Goal: Use online tool/utility: Utilize a website feature to perform a specific function

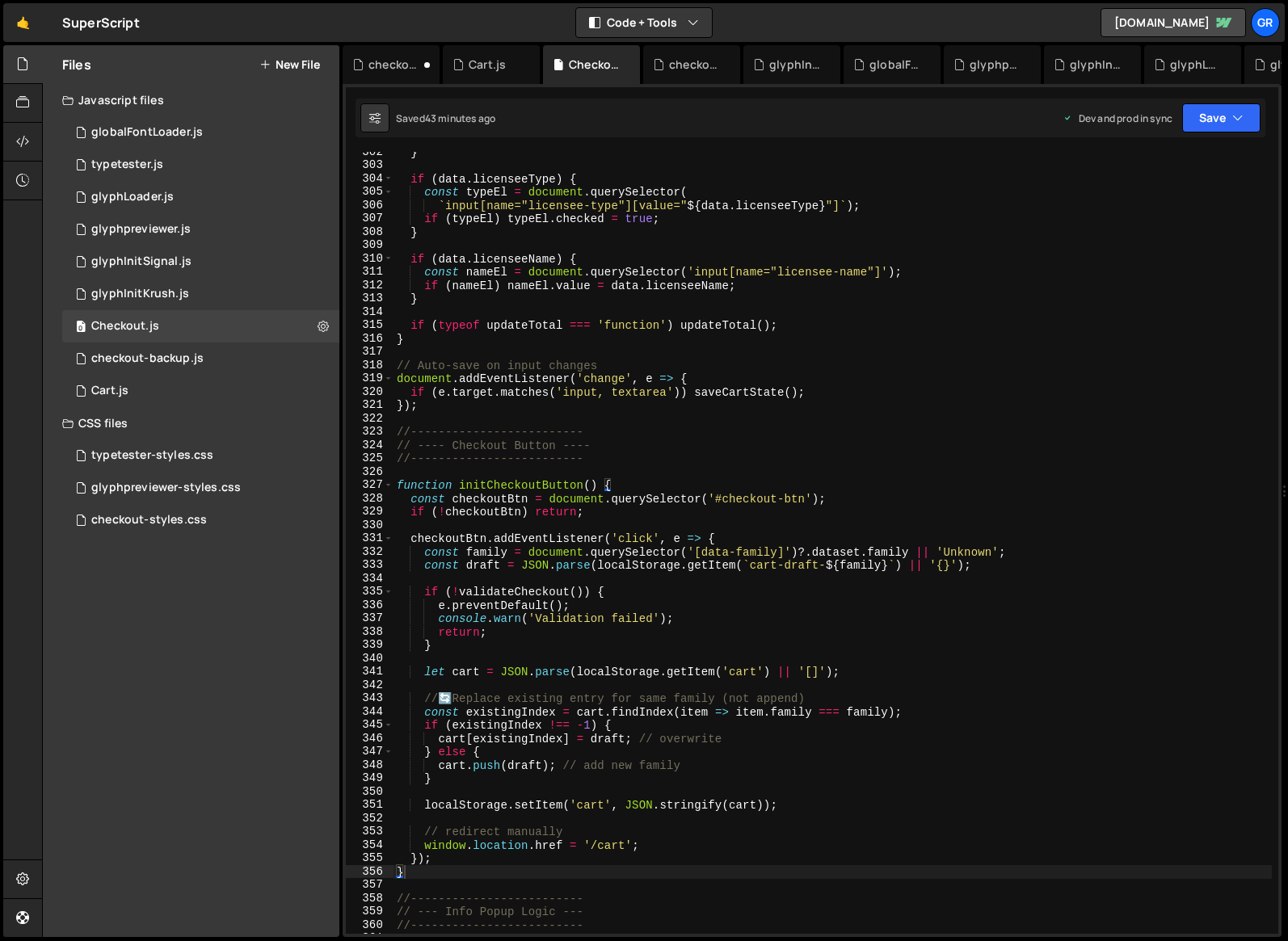
scroll to position [4017, 0]
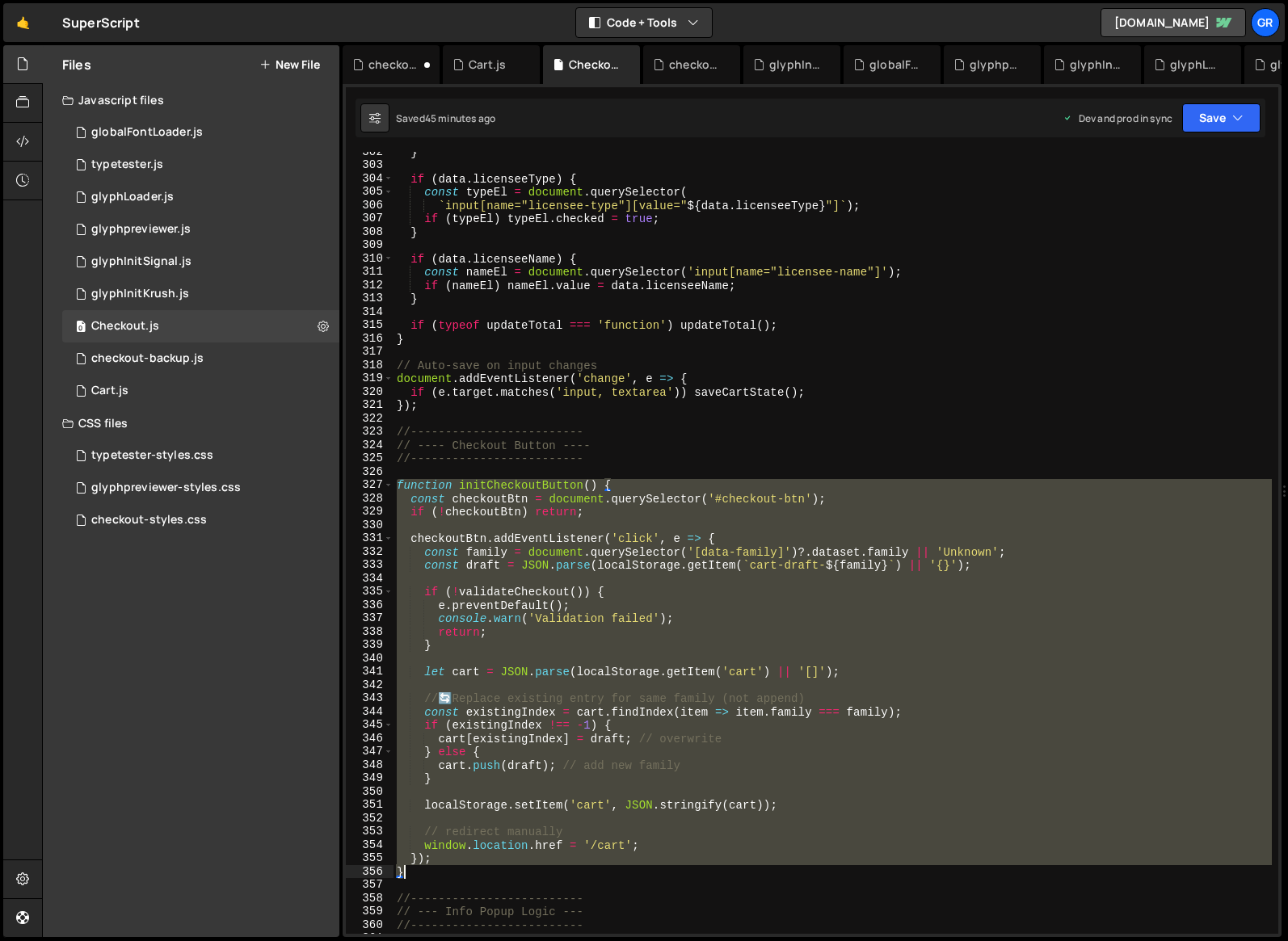
drag, startPoint x: 398, startPoint y: 485, endPoint x: 446, endPoint y: 873, distance: 391.0
click at [446, 873] on div "} if ( data . licenseeType ) { const typeEl = document . querySelector ( ` inpu…" at bounding box center [832, 549] width 878 height 809
paste textarea
type textarea "}"
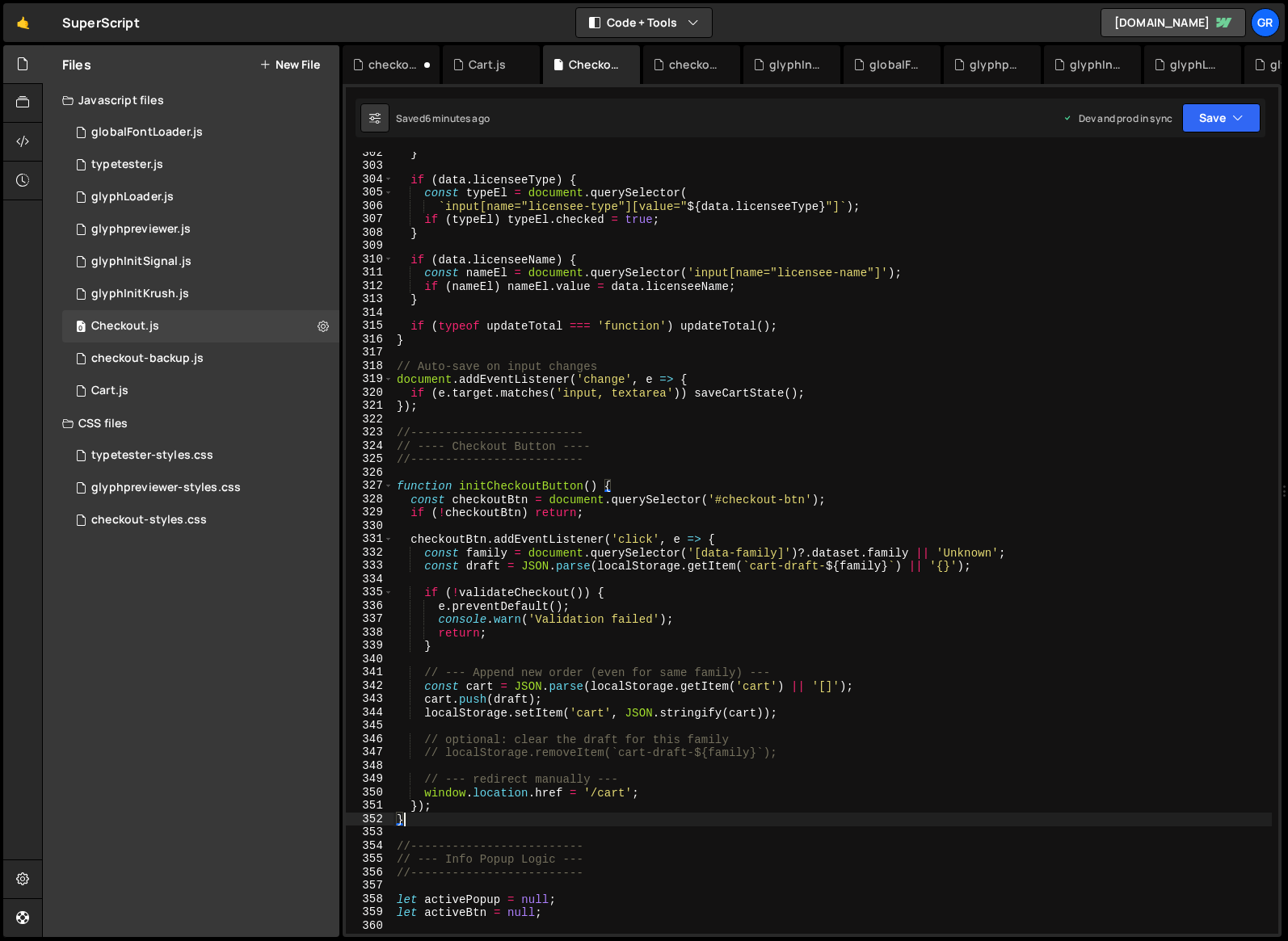
click at [453, 820] on div "} if ( data . licenseeType ) { const typeEl = document . querySelector ( ` inpu…" at bounding box center [832, 550] width 878 height 809
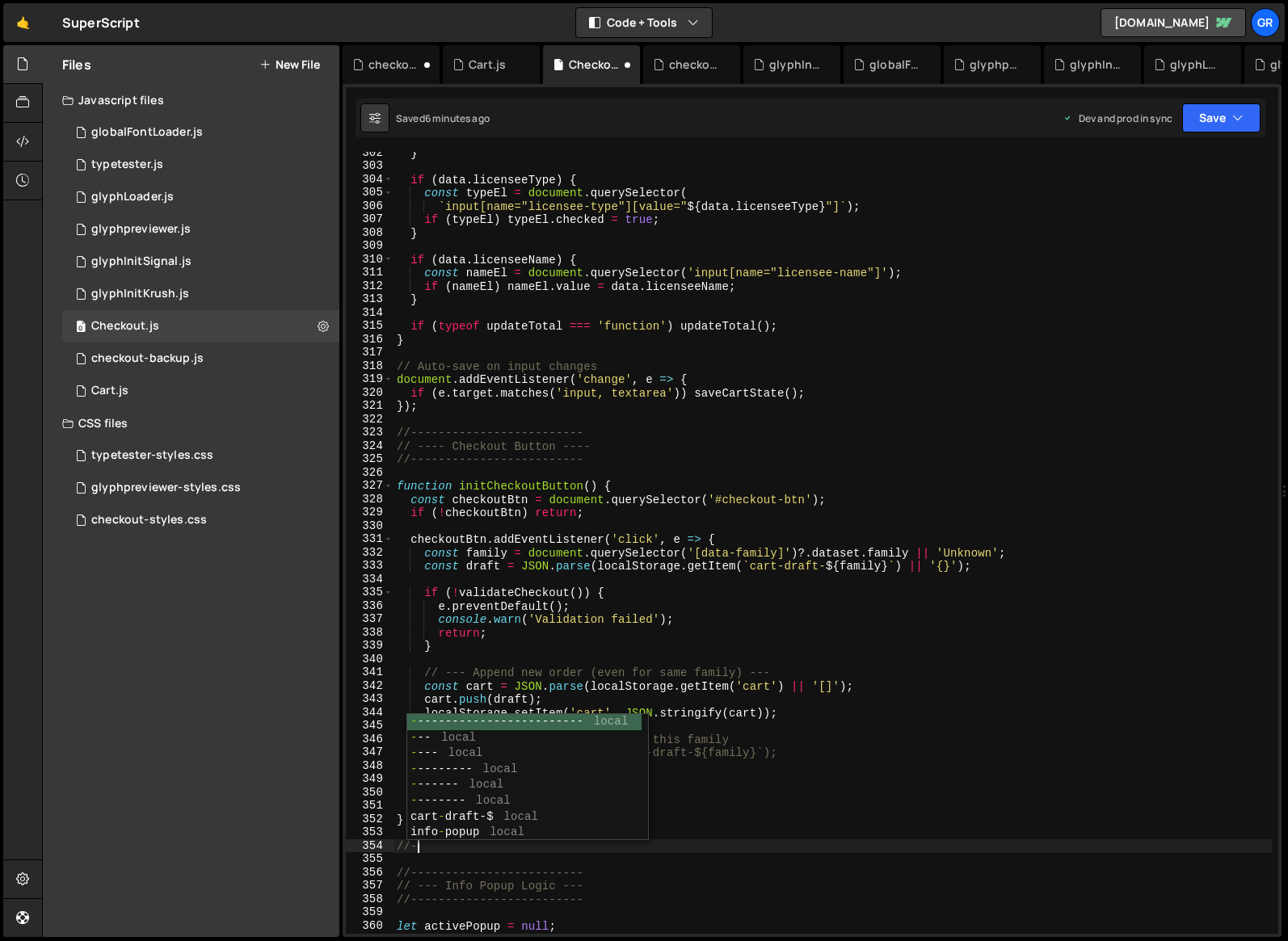
scroll to position [0, 0]
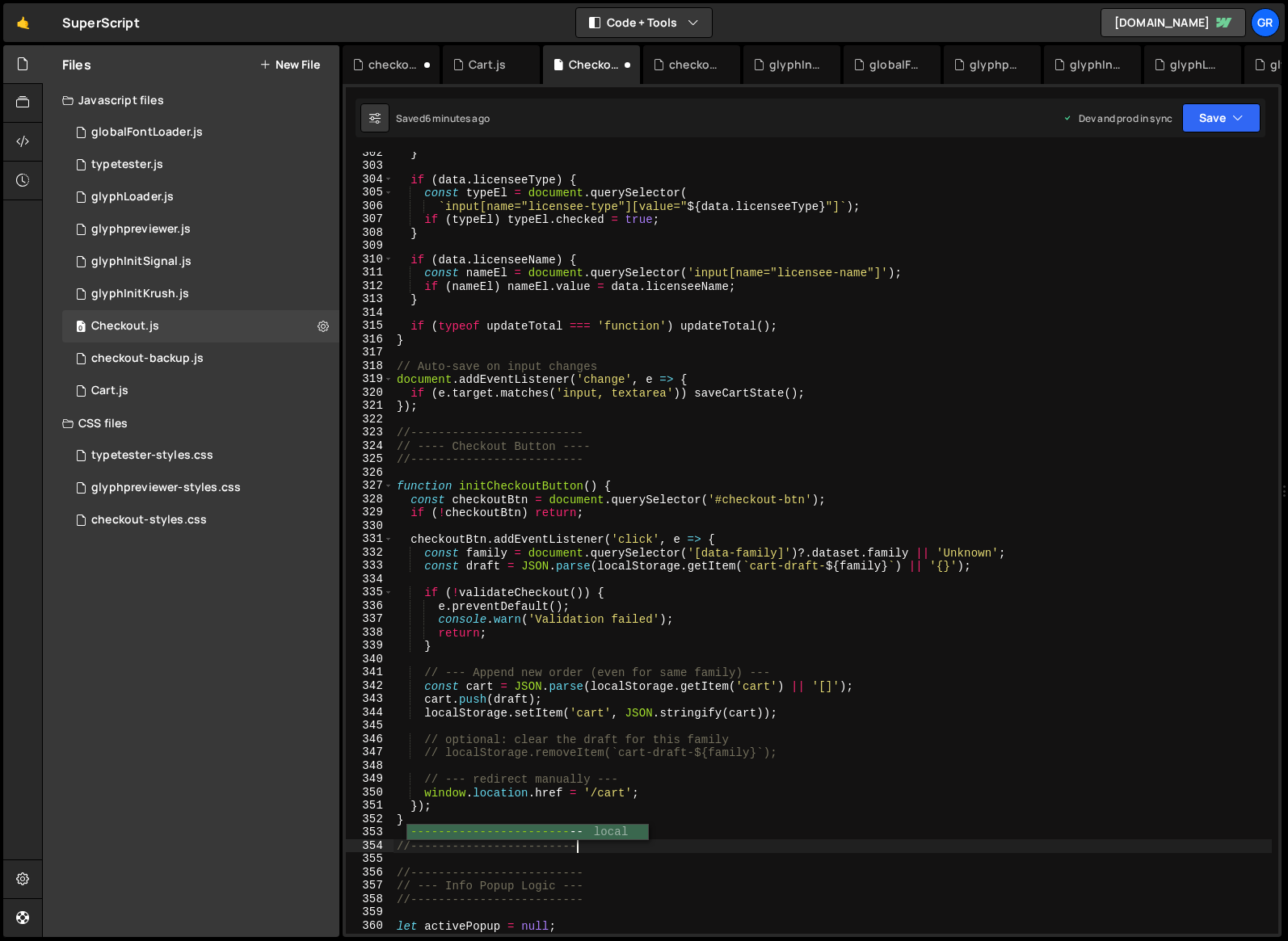
type textarea "//---------------------------"
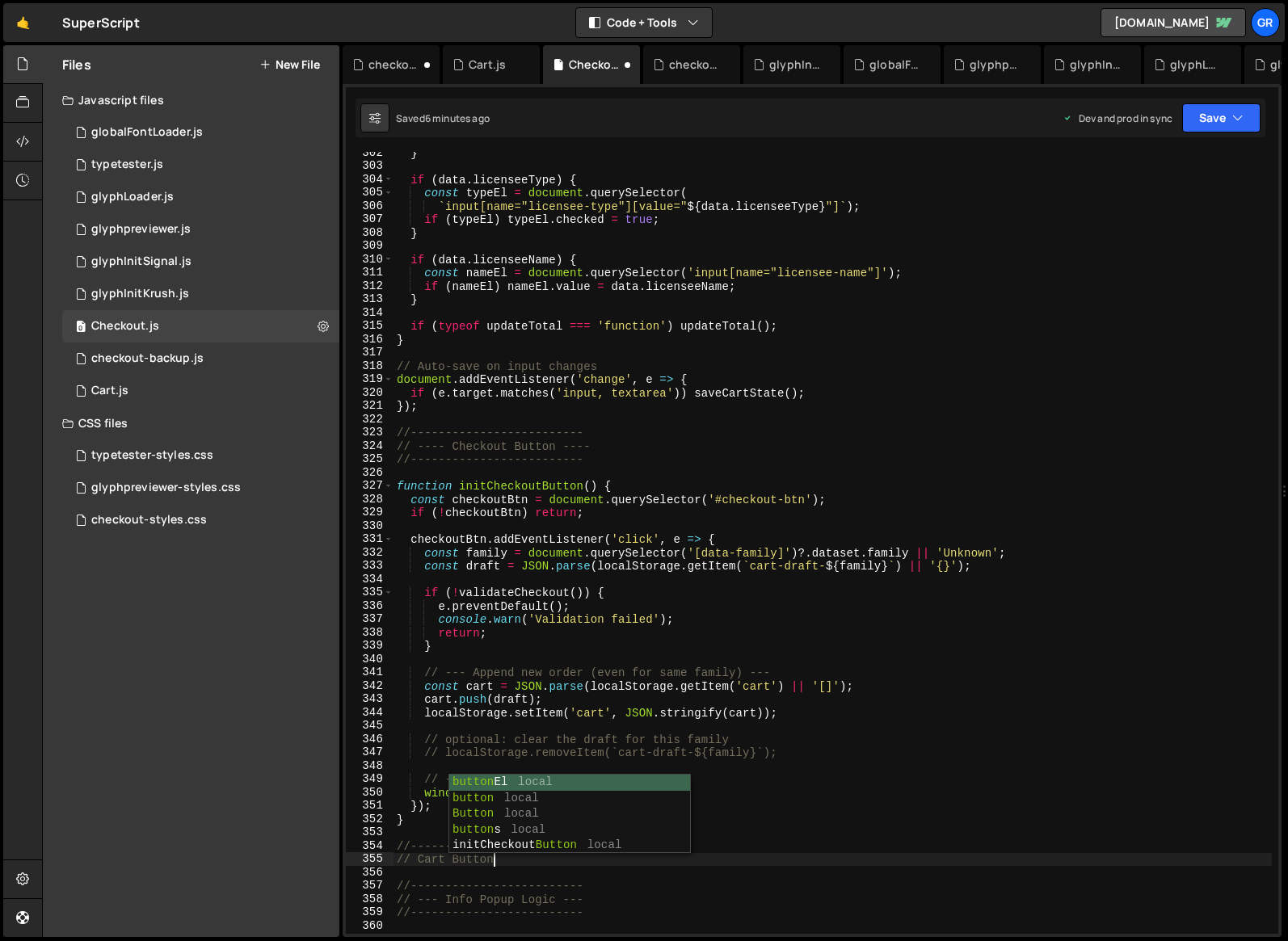
scroll to position [0, 6]
type textarea "// Cart button"
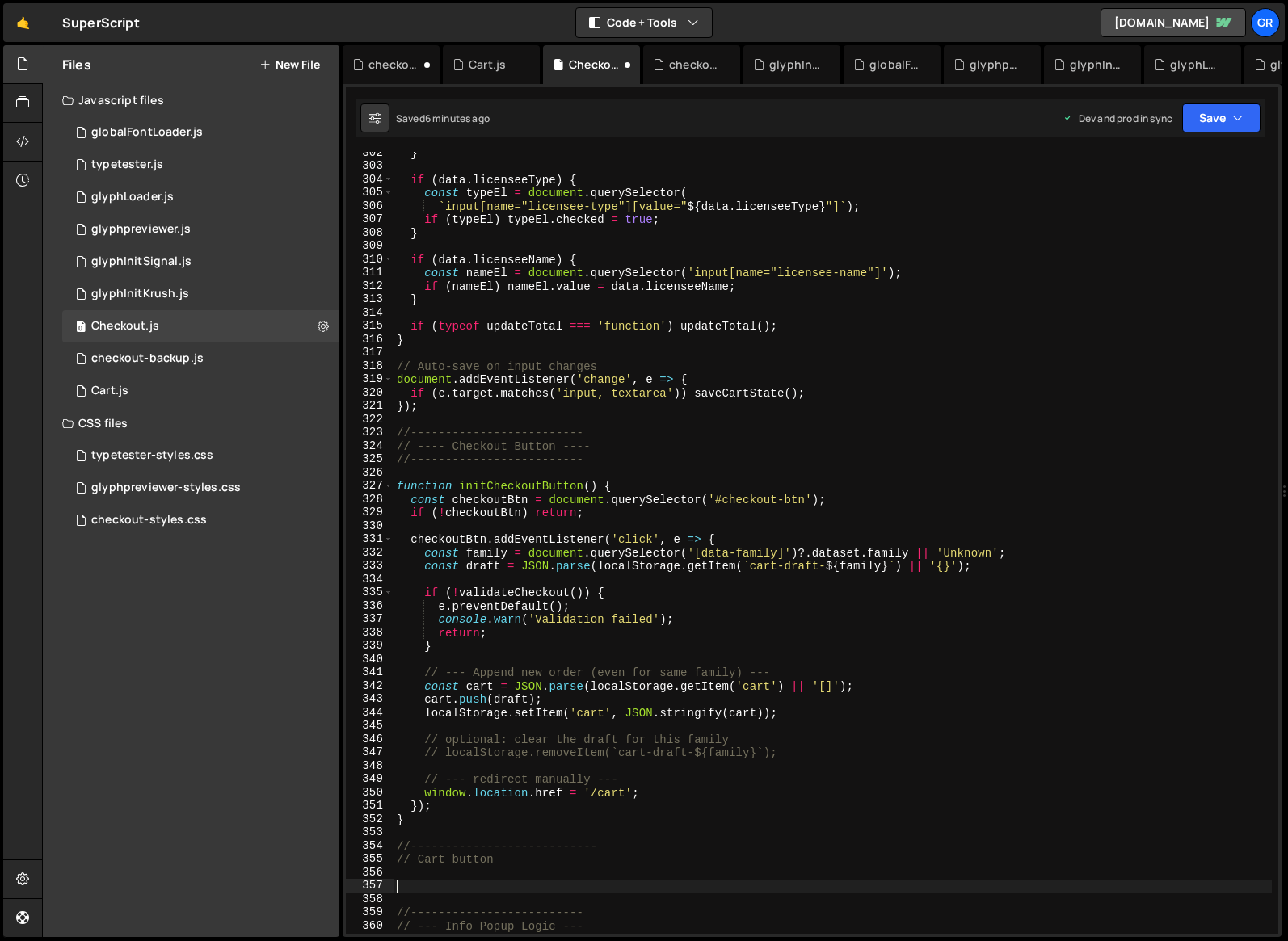
paste textarea "}"
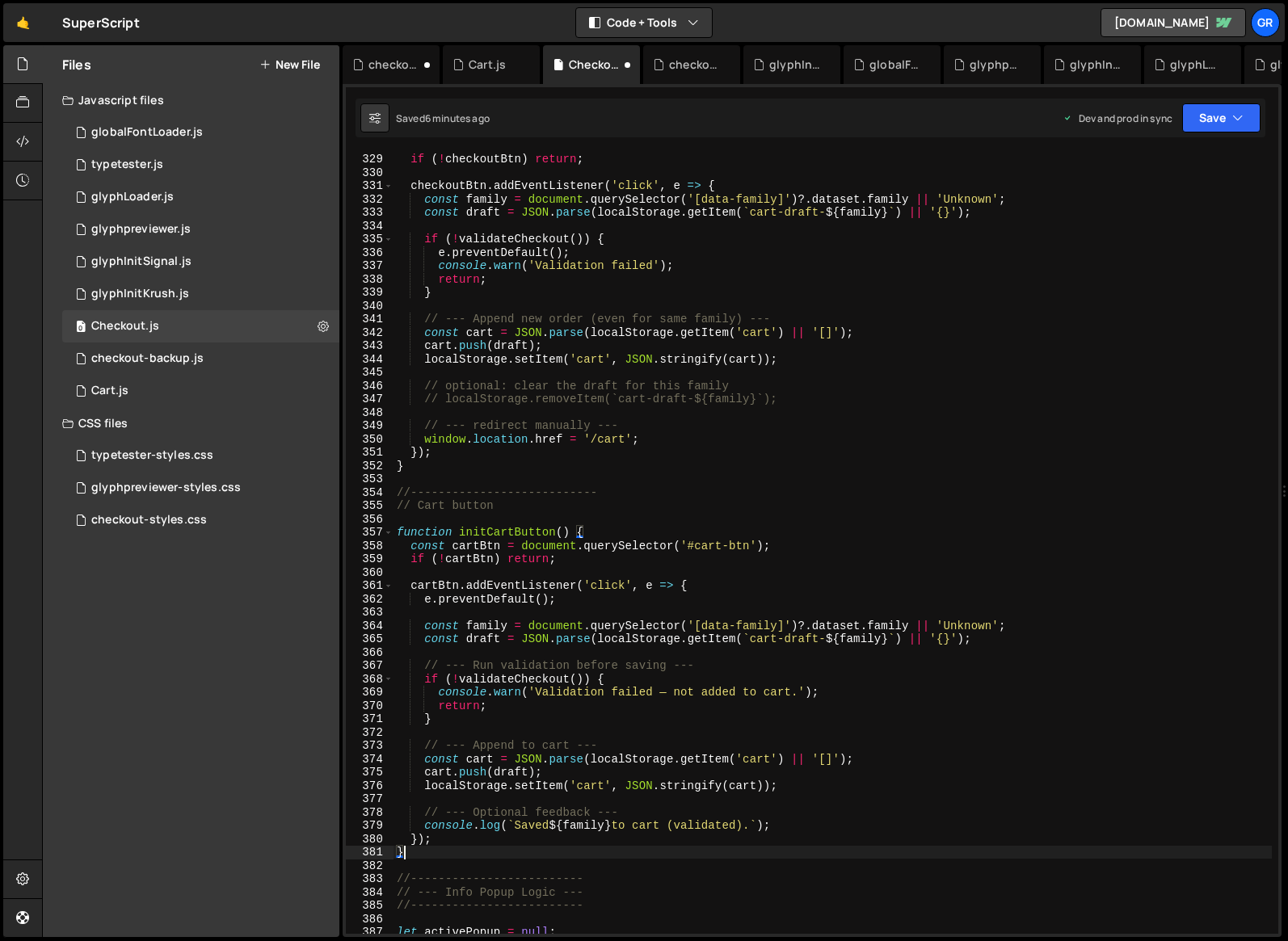
scroll to position [4370, 0]
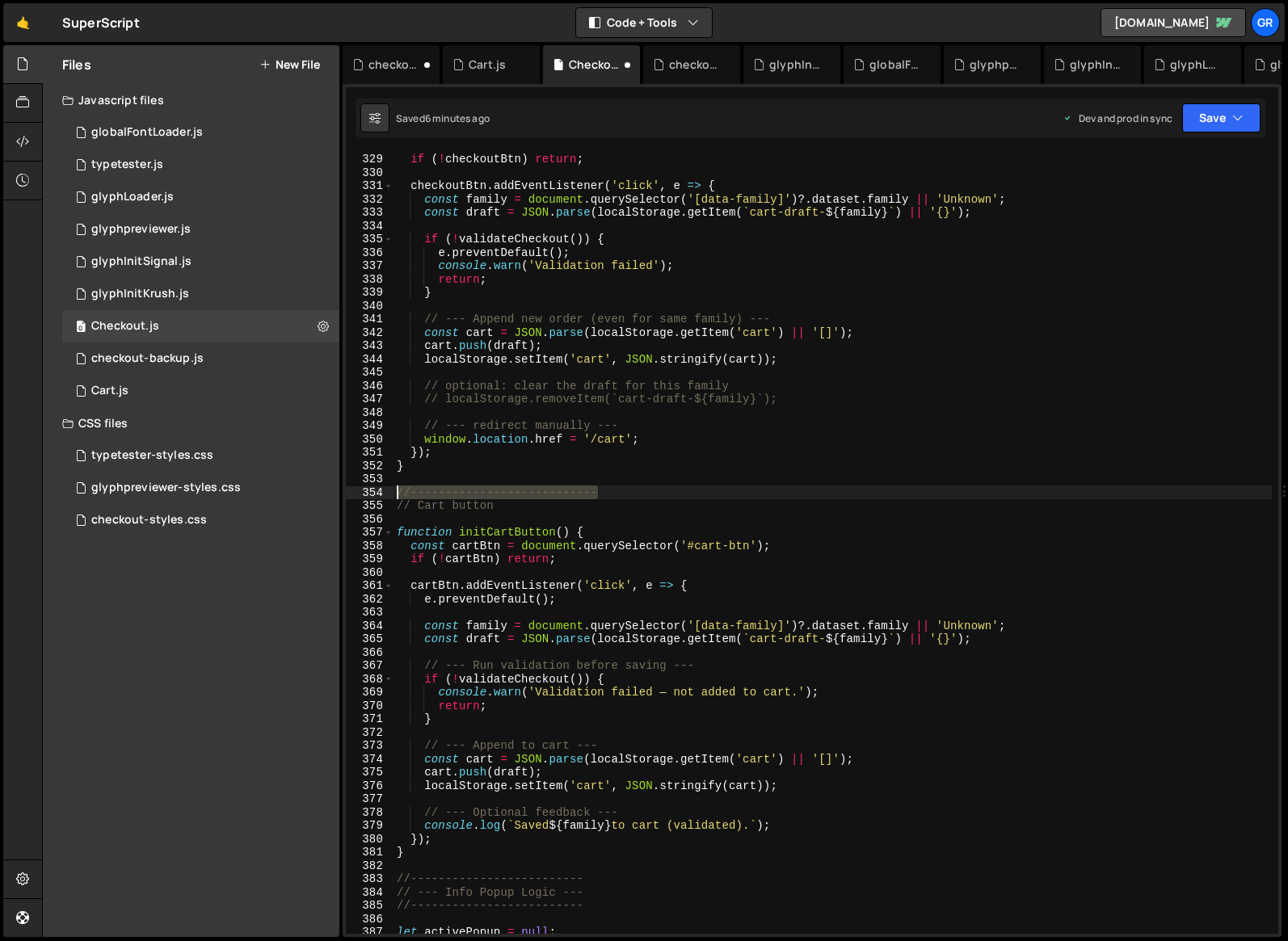
drag, startPoint x: 557, startPoint y: 490, endPoint x: 397, endPoint y: 492, distance: 160.0
click at [397, 492] on div "const checkoutBtn = document . querySelector ( '#checkout-btn' ) ; if ( ! check…" at bounding box center [832, 543] width 878 height 809
click at [506, 503] on div "const checkoutBtn = document . querySelector ( '#checkout-btn' ) ; if ( ! check…" at bounding box center [832, 543] width 878 height 809
type textarea "// Cart button"
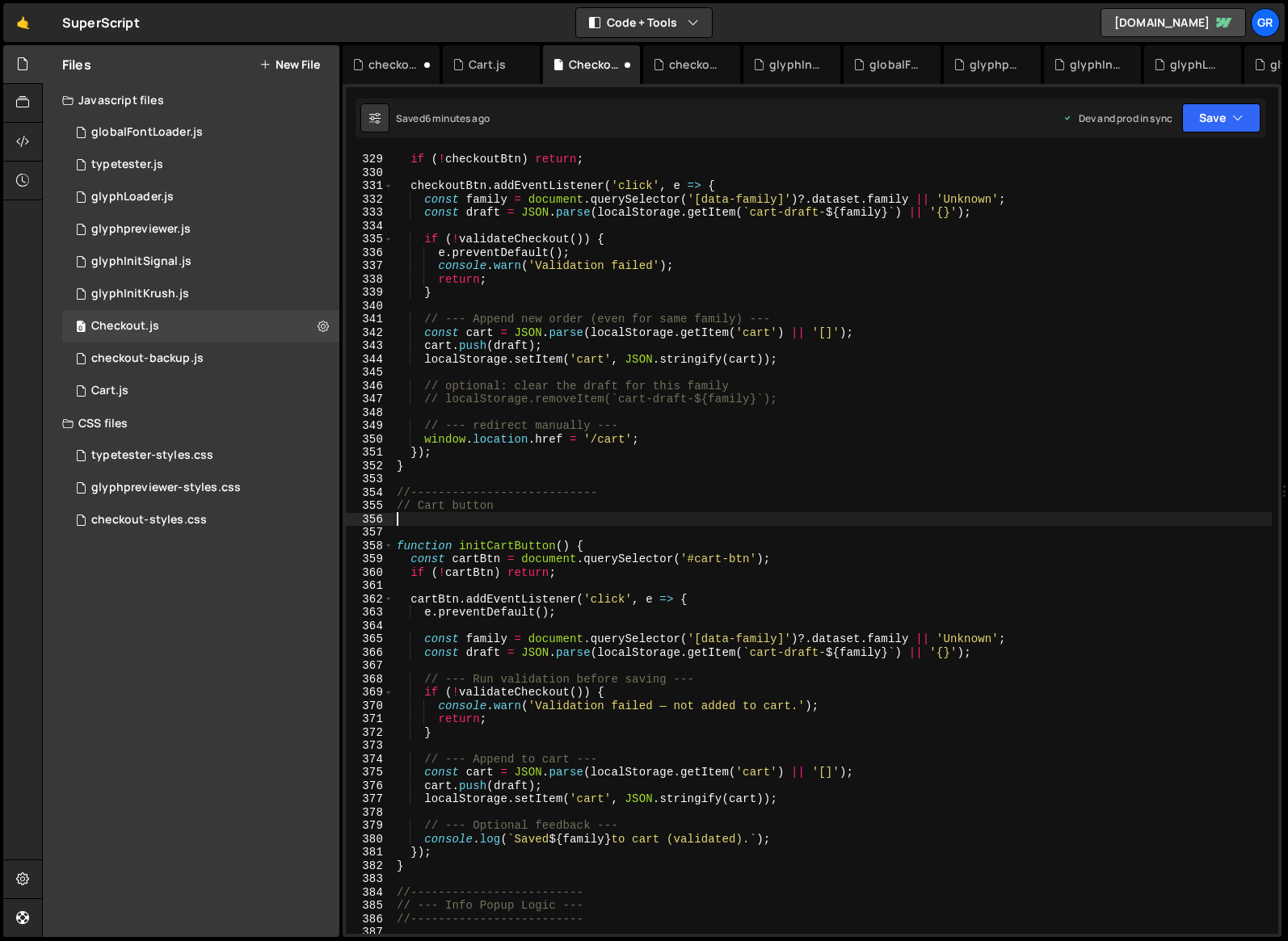
paste textarea "//---------------------------"
click at [649, 495] on div "const checkoutBtn = document . querySelector ( '#checkout-btn' ) ; if ( ! check…" at bounding box center [832, 543] width 878 height 809
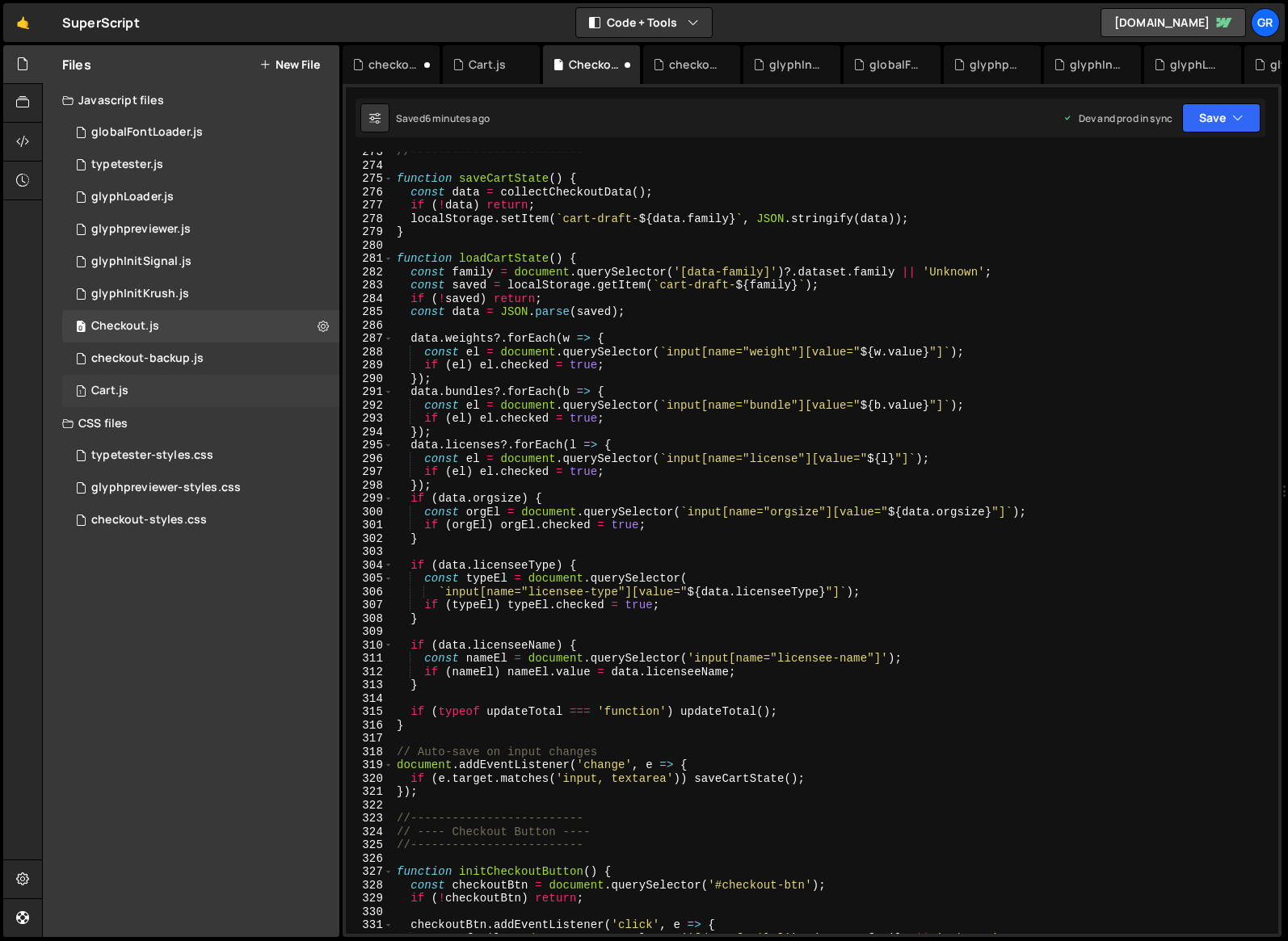
scroll to position [3631, 0]
type textarea "//---------------------------"
click at [163, 387] on div "1 Cart.js 0" at bounding box center [201, 390] width 278 height 32
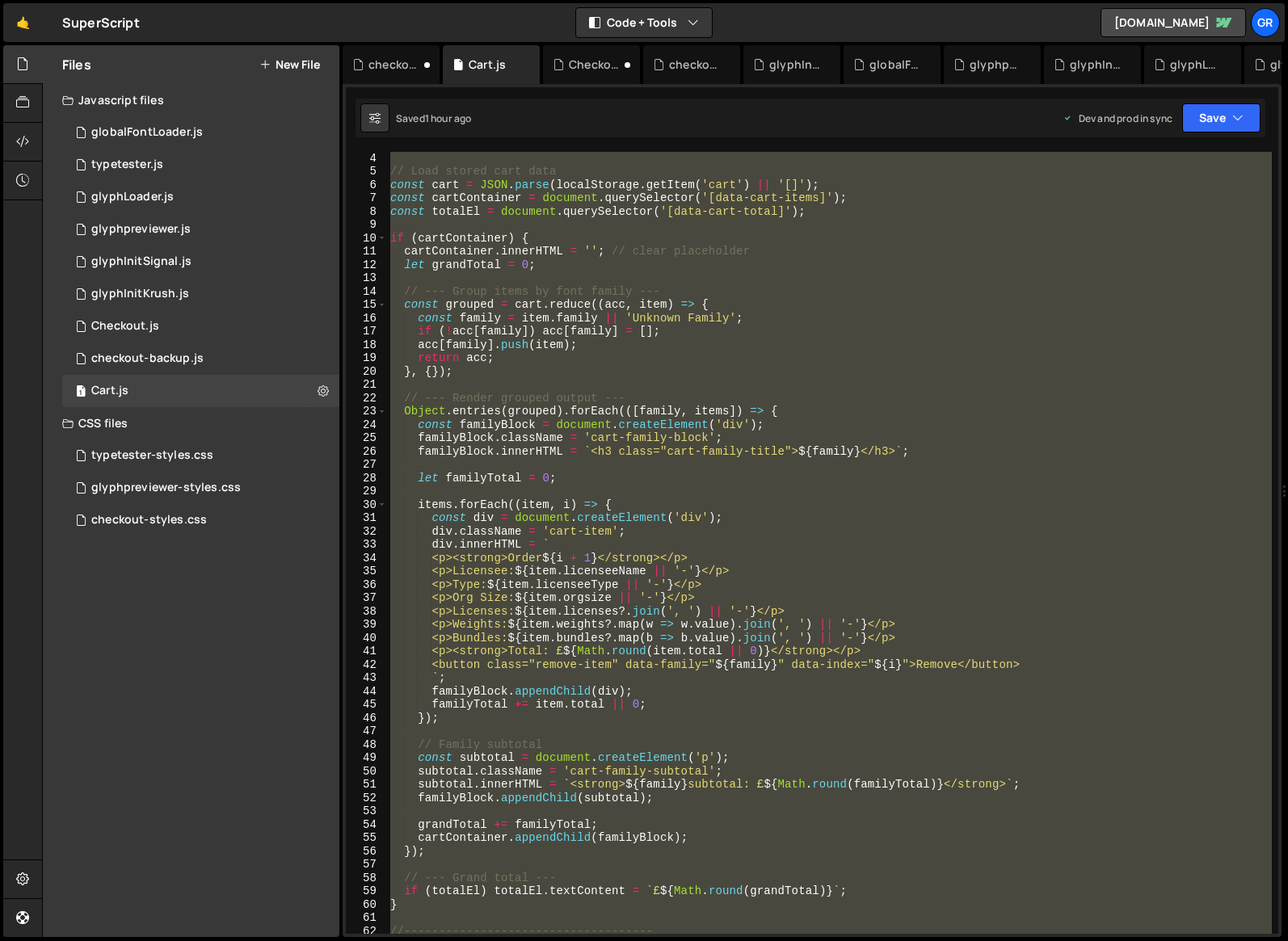
scroll to position [0, 0]
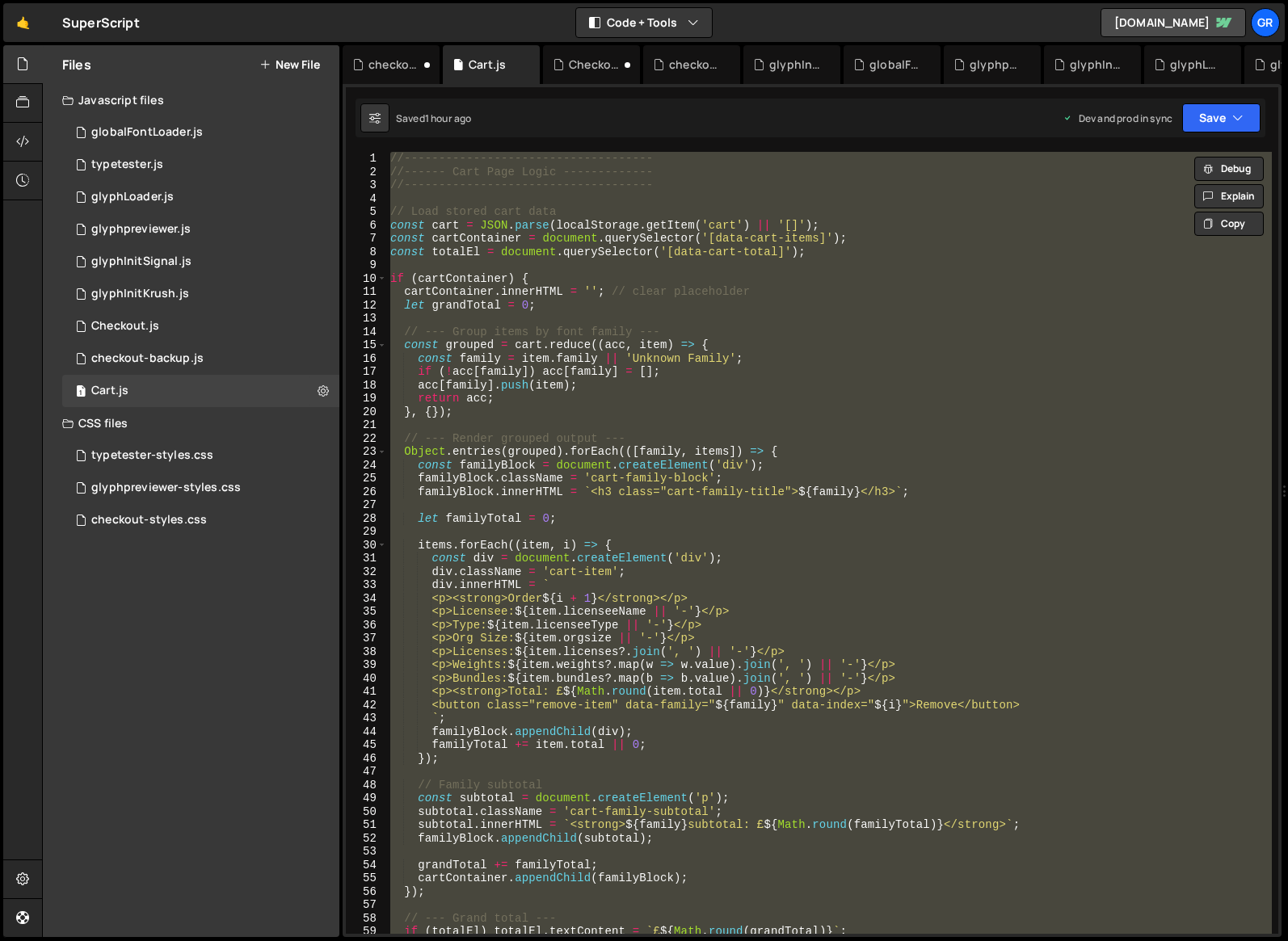
click at [661, 410] on div "//------------------------------------ //------ Cart Page Logic ------------- /…" at bounding box center [829, 542] width 885 height 782
type textarea "}, {});"
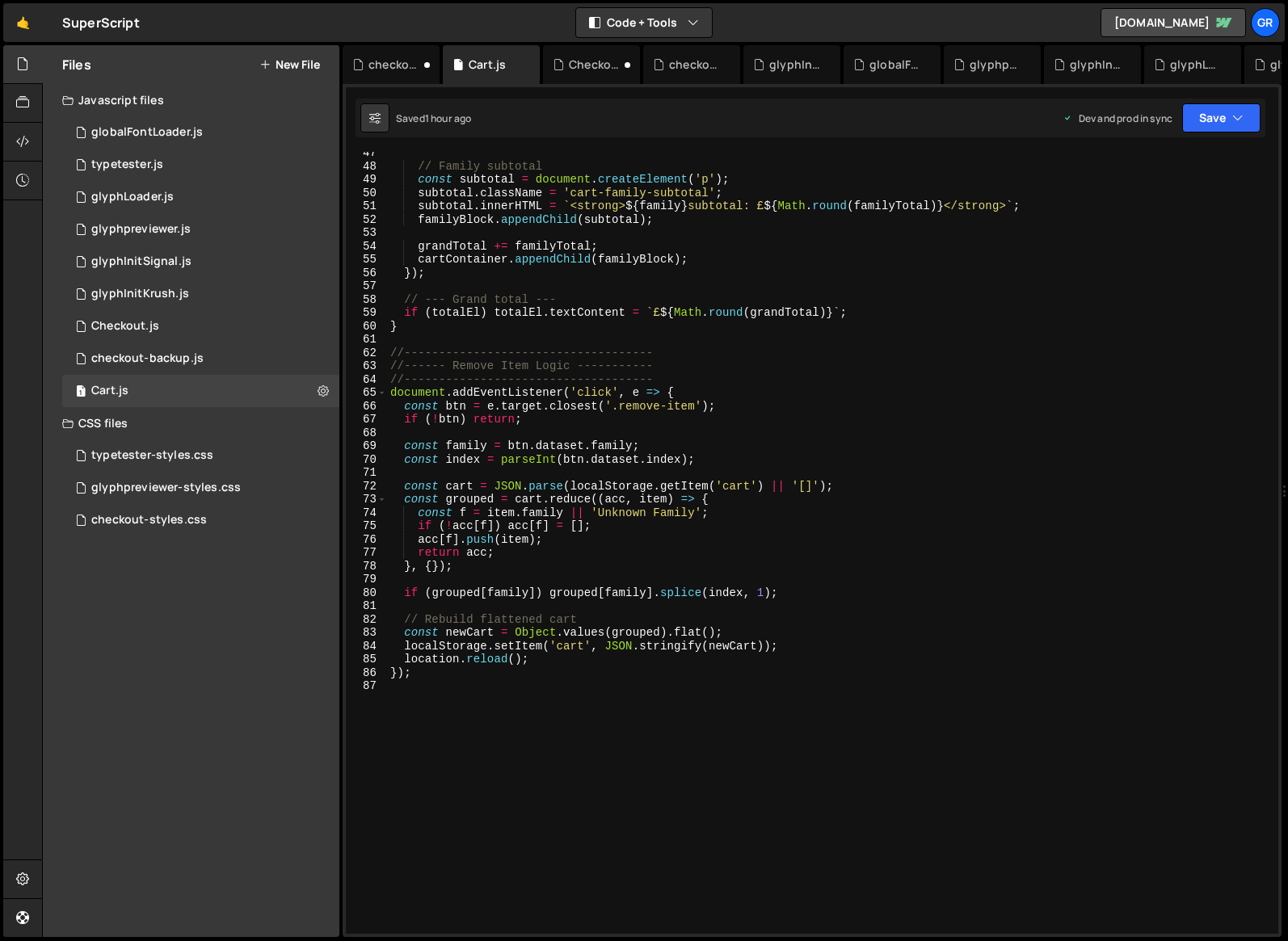
scroll to position [621, 0]
click at [176, 329] on div "0 Checkout.js 0" at bounding box center [201, 326] width 278 height 32
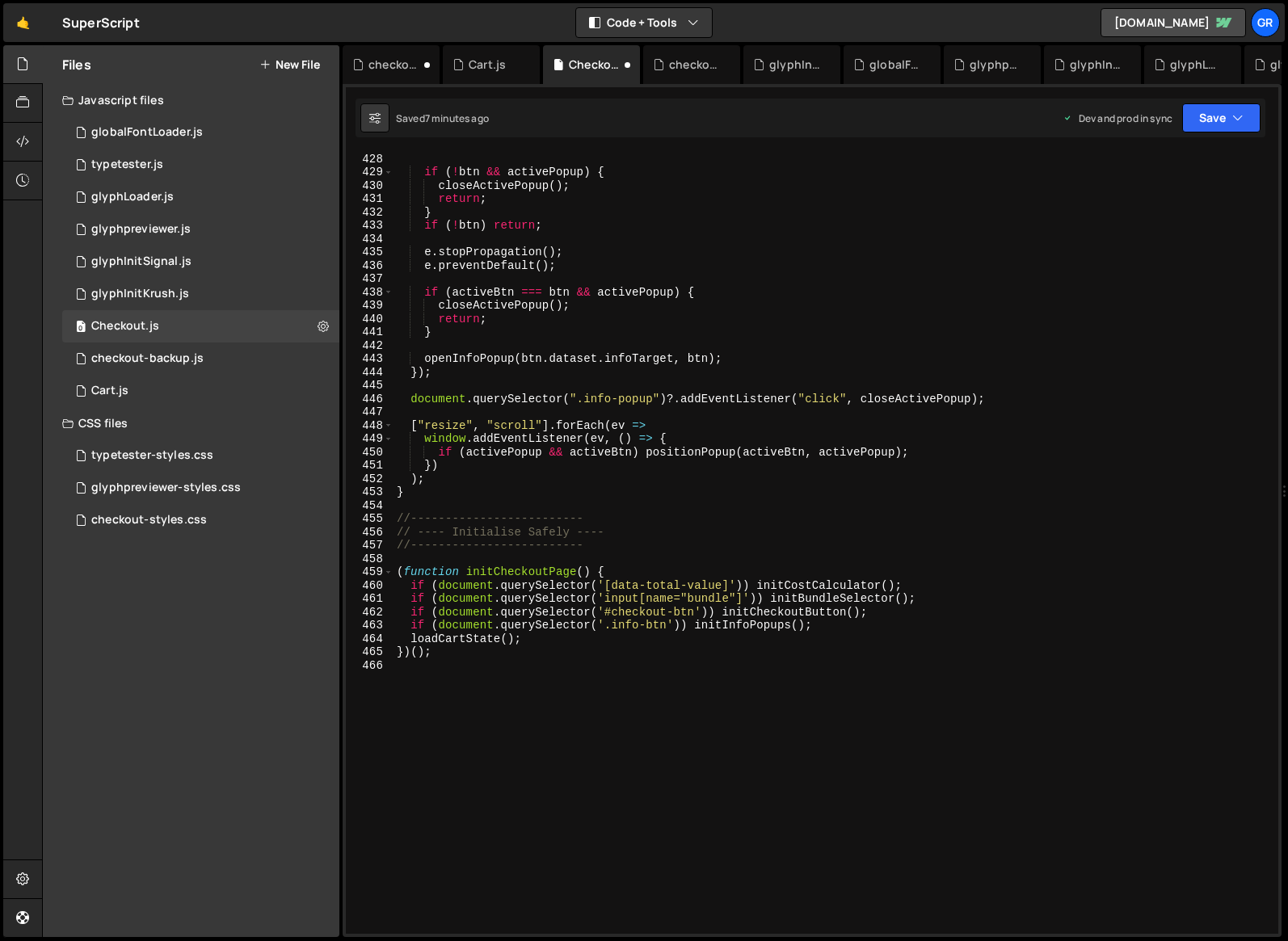
scroll to position [5813, 0]
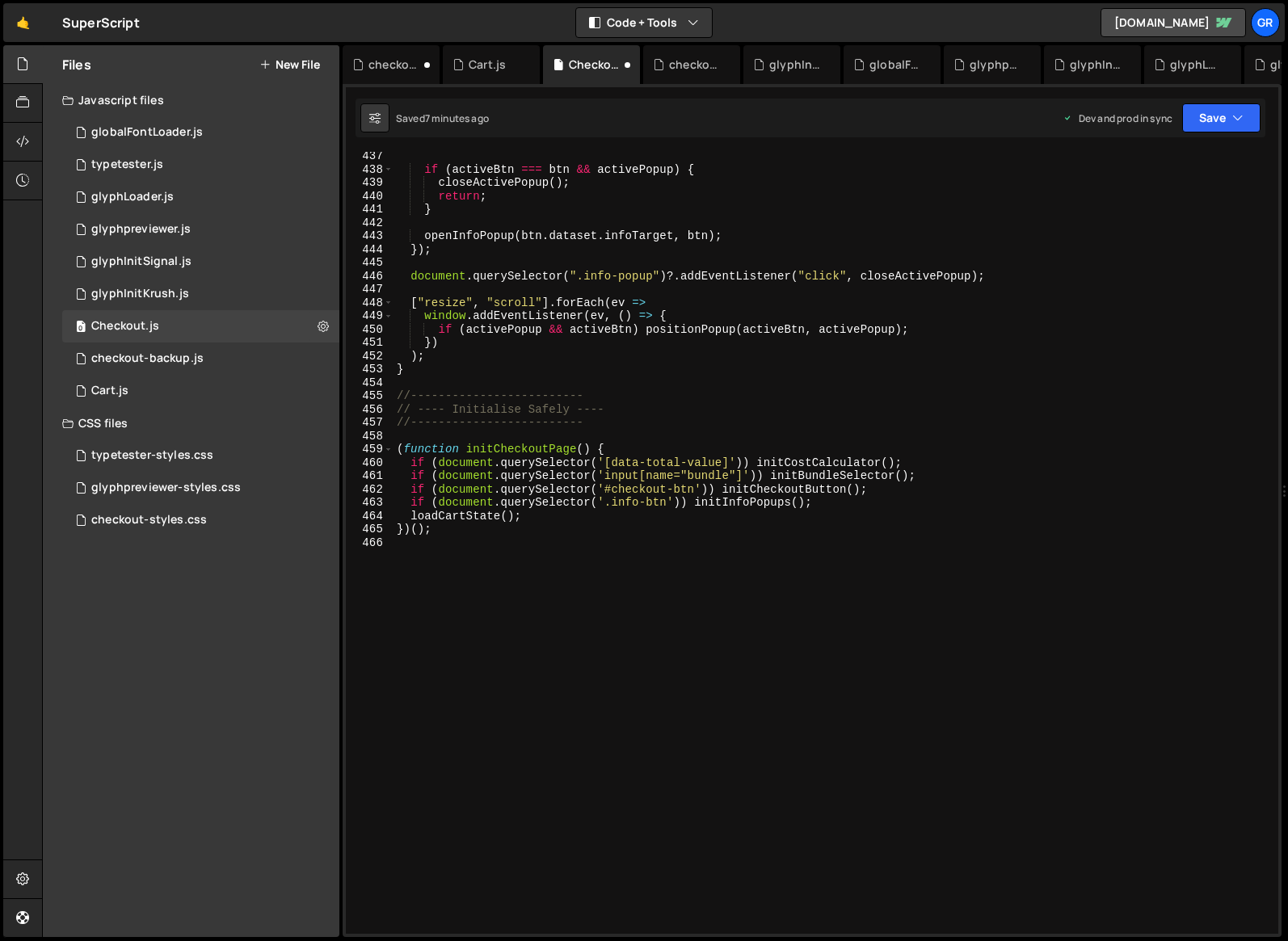
type textarea "if (document.querySelector('#checkout-btn')) initCheckoutButton();"
click at [879, 490] on div "if ( activeBtn === btn && activePopup ) { closeActivePopup ( ) ; return ; } ope…" at bounding box center [832, 553] width 878 height 809
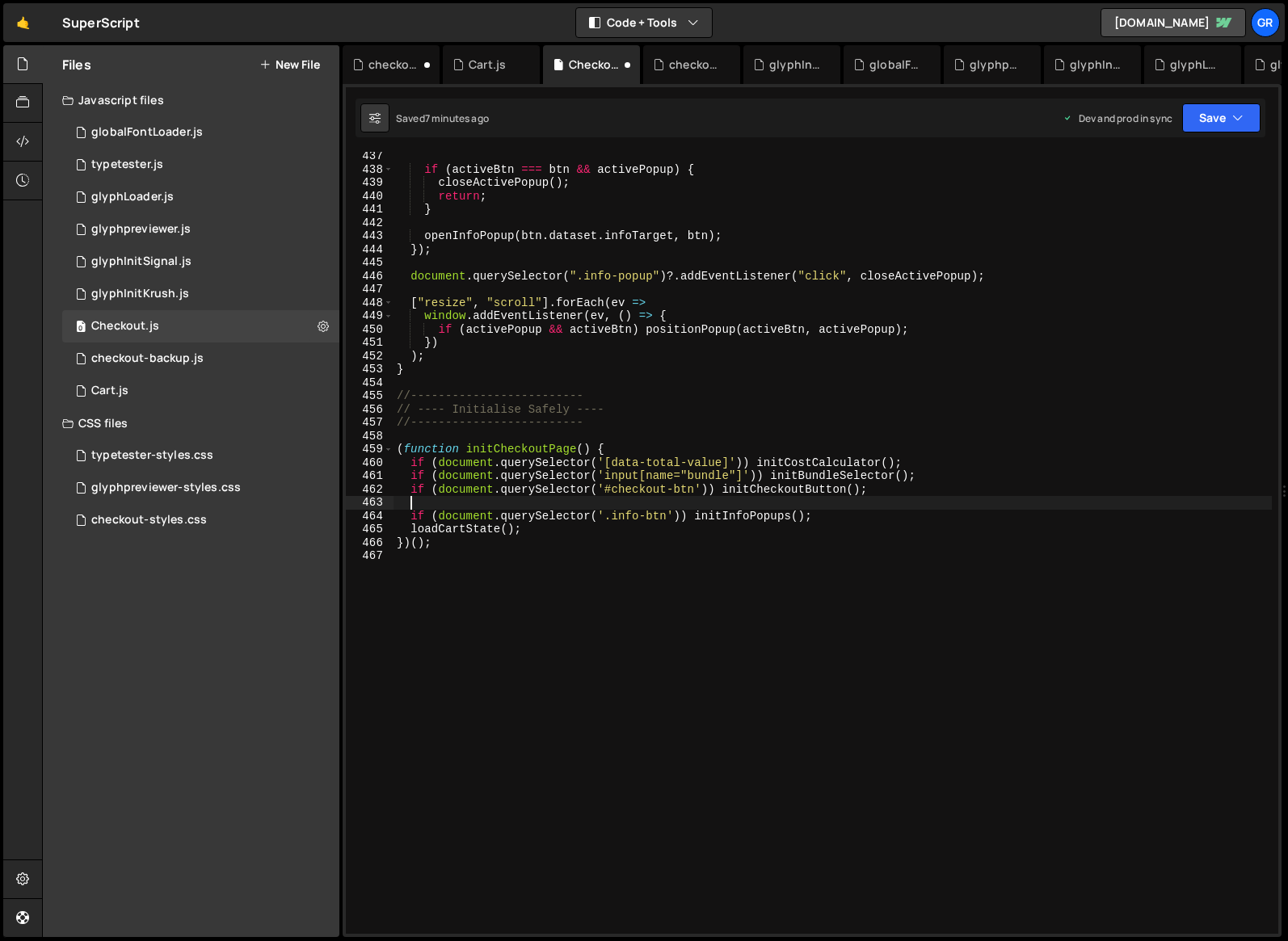
paste textarea "if (document.querySelector('#cart-btn')) initCartButton();"
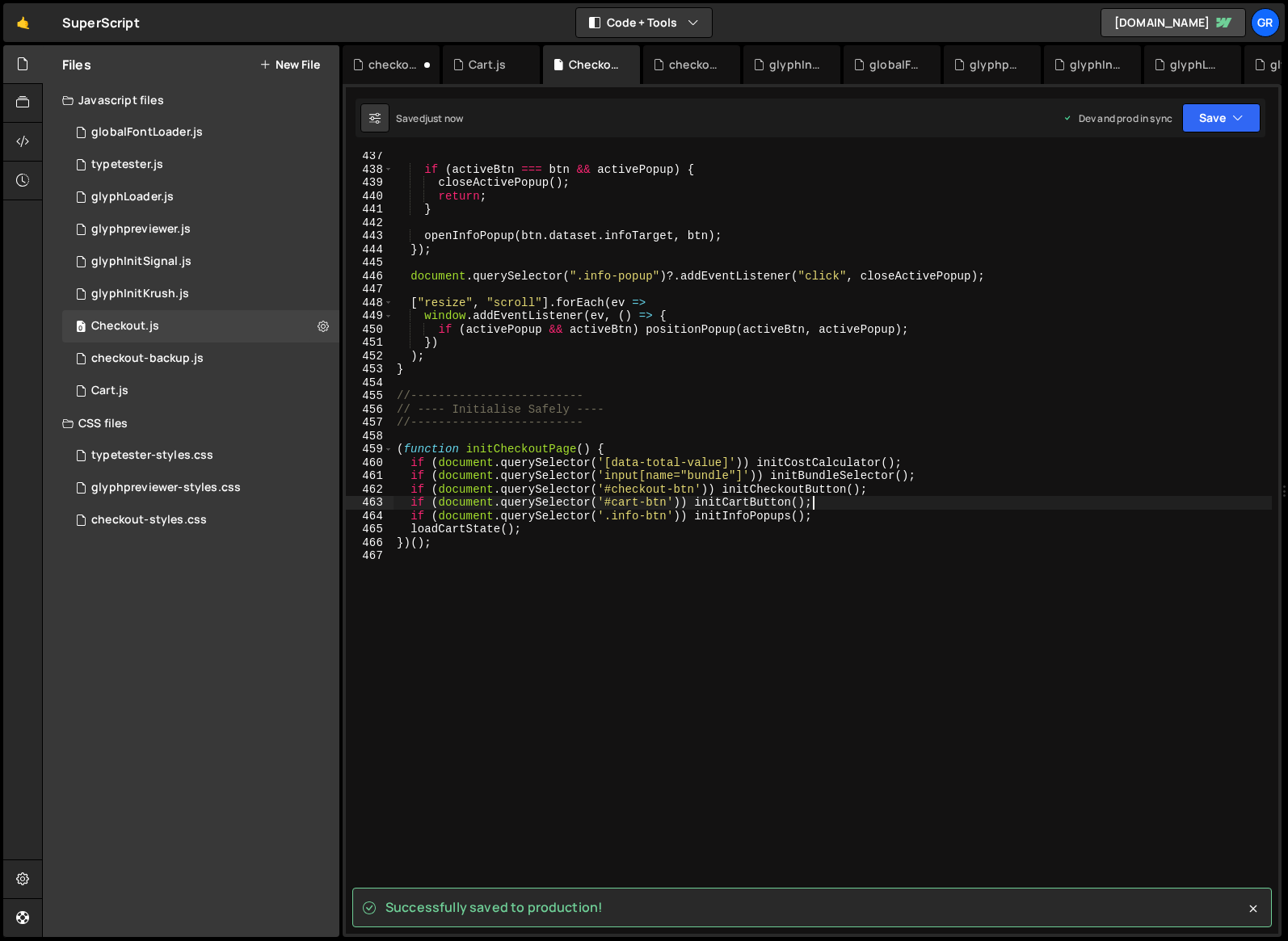
type textarea "if (document.querySelector('#cart-btn')) initCartButton();"
